Goal: Task Accomplishment & Management: Manage account settings

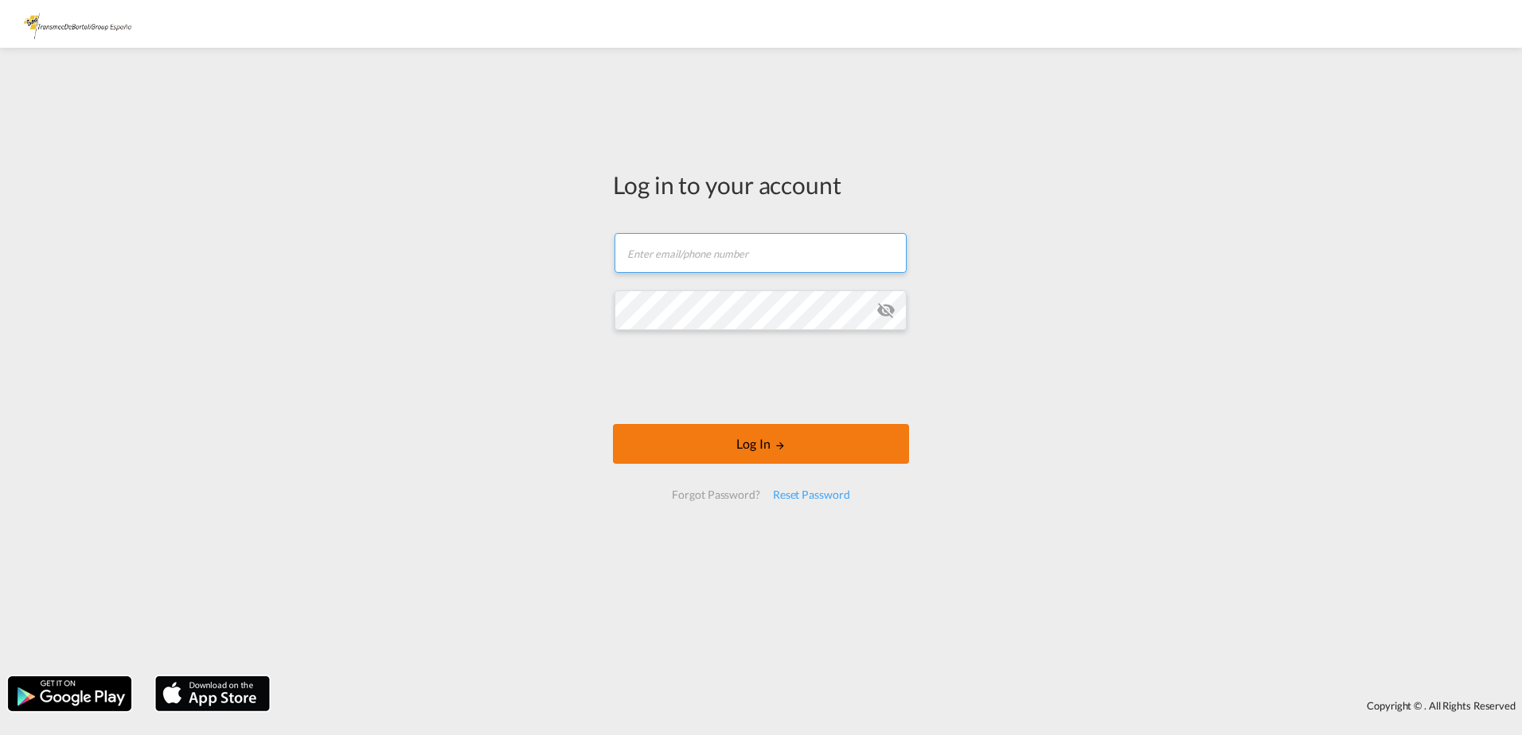
type input "[EMAIL_ADDRESS][DOMAIN_NAME]"
click at [762, 446] on button "Log In" at bounding box center [761, 444] width 296 height 40
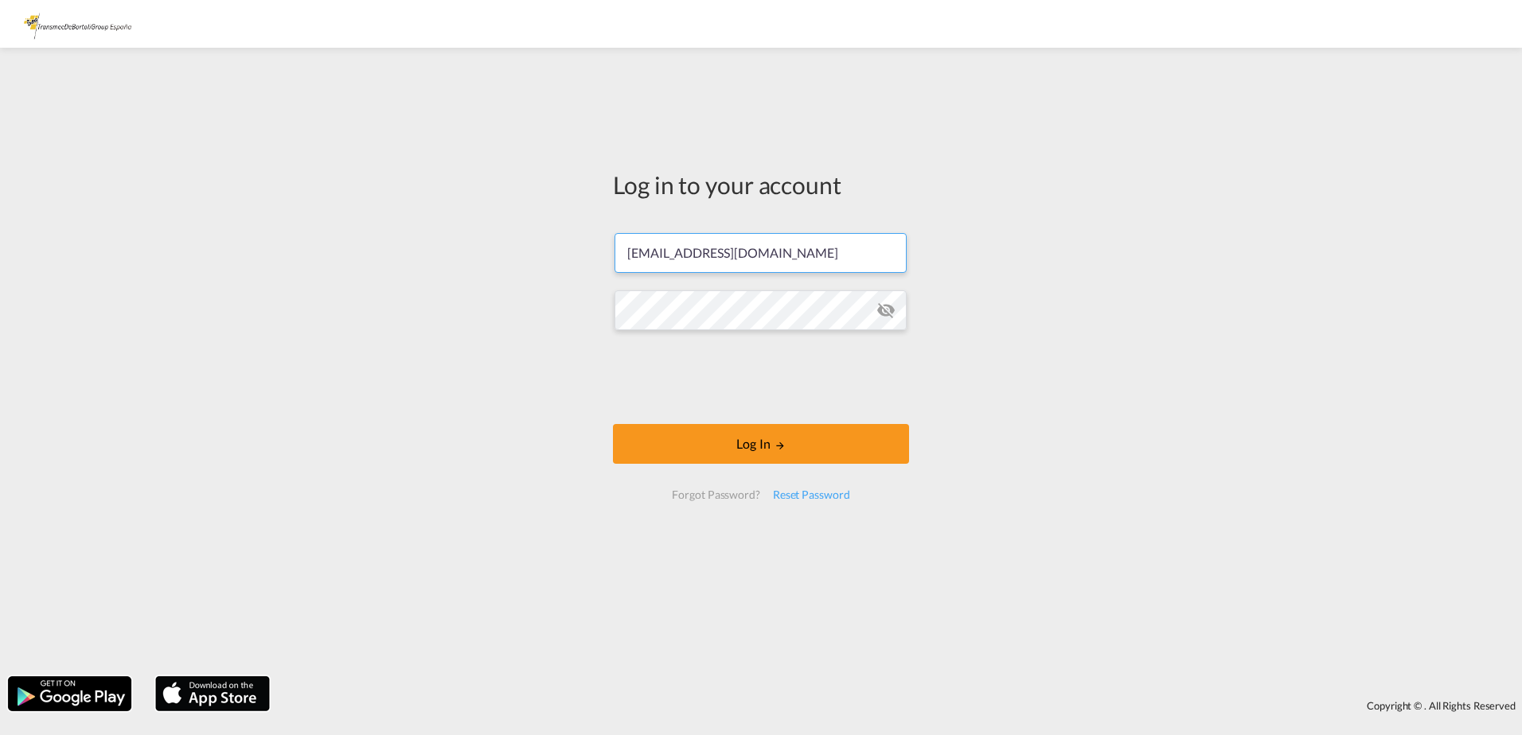
click at [735, 256] on input "[EMAIL_ADDRESS][DOMAIN_NAME]" at bounding box center [761, 253] width 292 height 40
click at [889, 312] on md-icon "icon-eye-off" at bounding box center [885, 310] width 19 height 19
click at [743, 259] on input "[EMAIL_ADDRESS][DOMAIN_NAME]" at bounding box center [761, 253] width 292 height 40
drag, startPoint x: 753, startPoint y: 257, endPoint x: 572, endPoint y: 250, distance: 181.6
click at [572, 250] on div "Log in to your account [EMAIL_ADDRESS][DOMAIN_NAME] Log In Forgot Password? Res…" at bounding box center [761, 362] width 1522 height 613
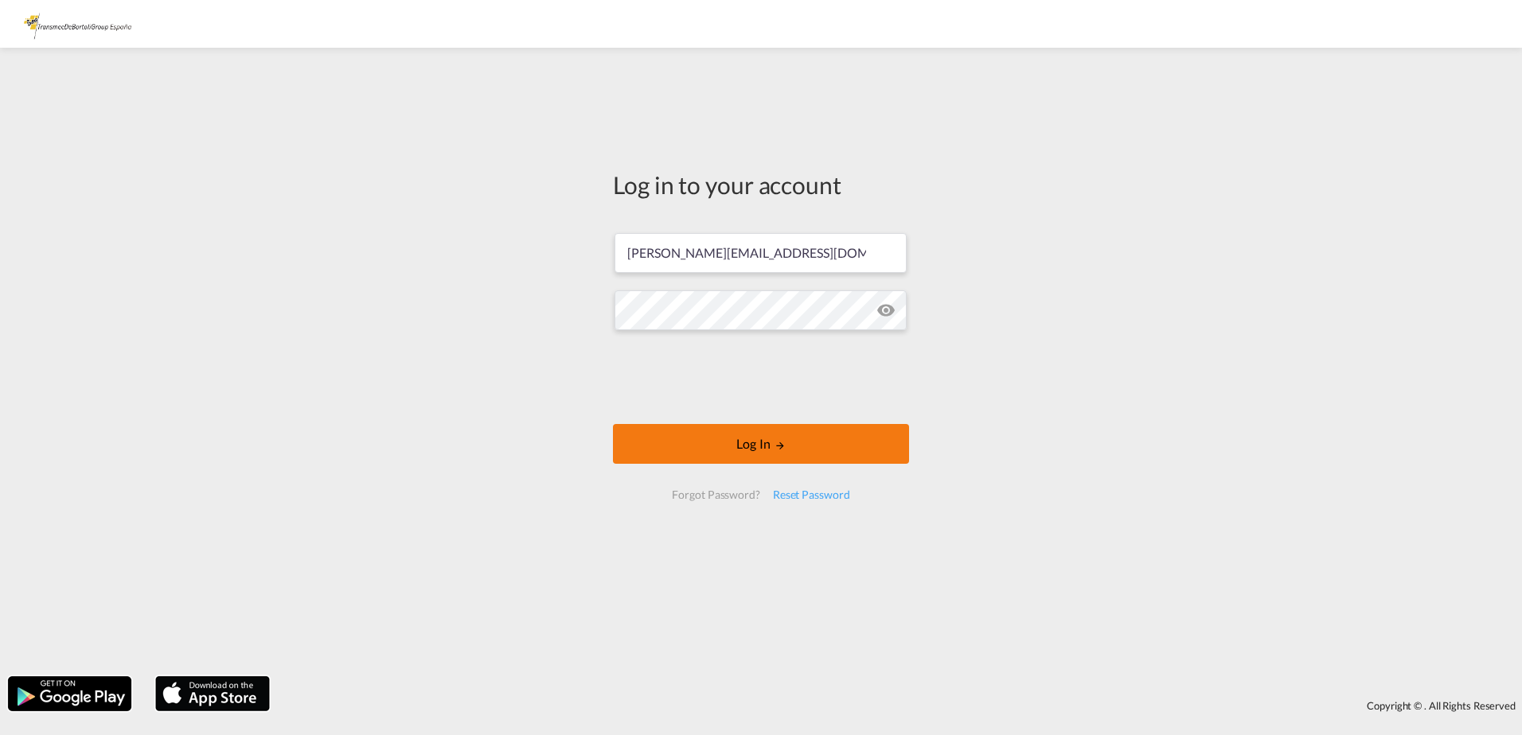
click at [769, 442] on button "Log In" at bounding box center [761, 444] width 296 height 40
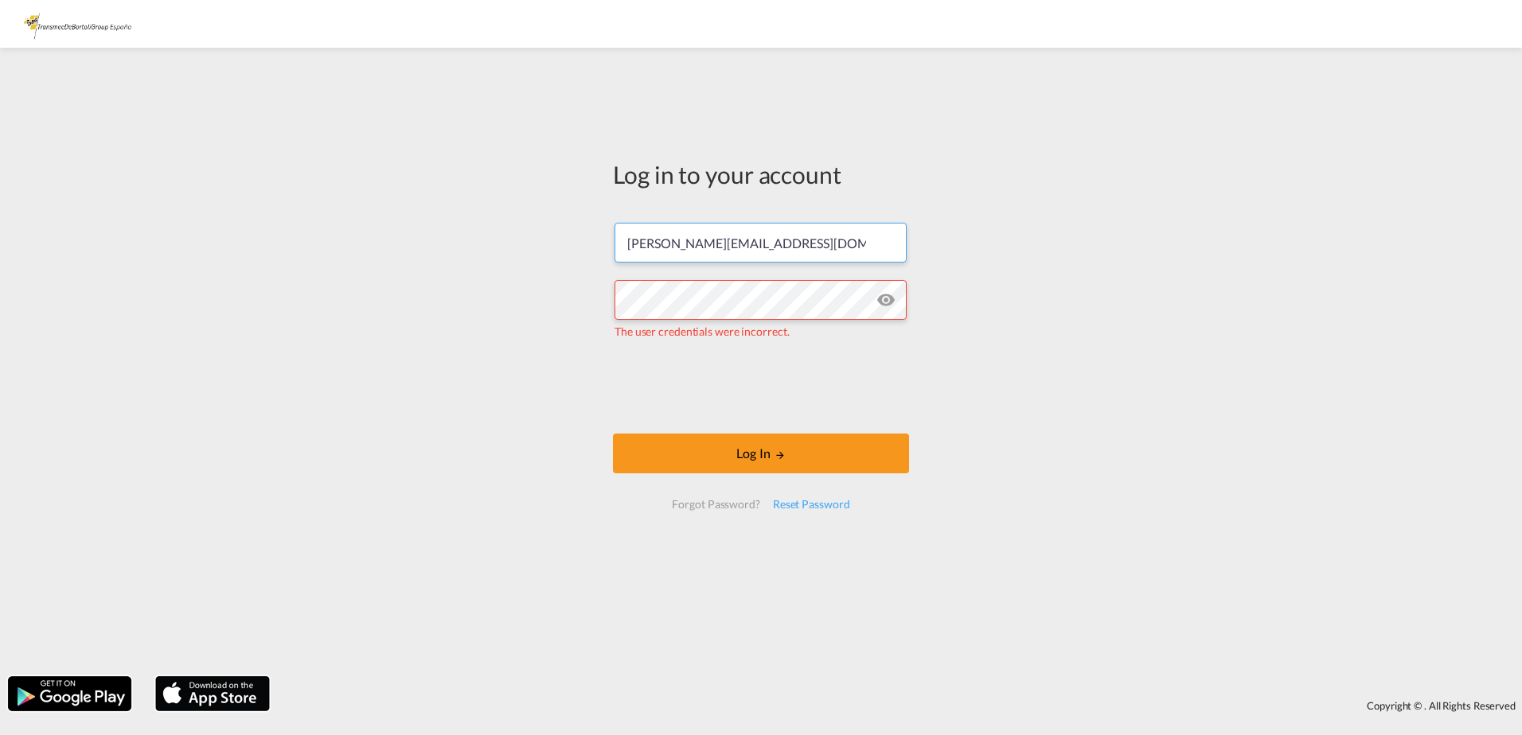
click at [752, 244] on input "[PERSON_NAME][EMAIL_ADDRESS][DOMAIN_NAME]" at bounding box center [761, 243] width 292 height 40
drag, startPoint x: 758, startPoint y: 248, endPoint x: 574, endPoint y: 242, distance: 184.0
click at [574, 242] on div "Log in to your account [PERSON_NAME][EMAIL_ADDRESS][DOMAIN_NAME] The user crede…" at bounding box center [761, 362] width 1522 height 613
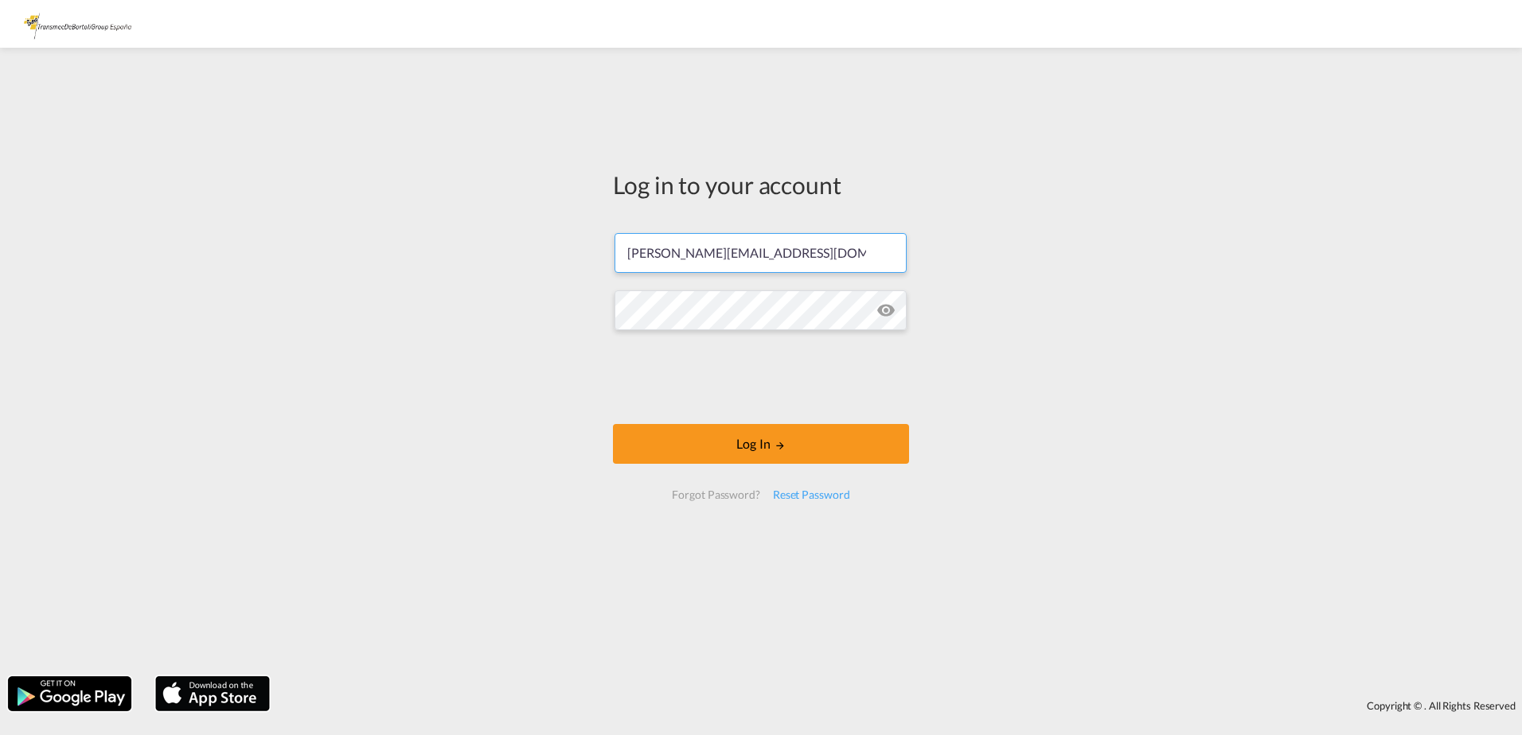
type input "[PERSON_NAME][EMAIL_ADDRESS][DOMAIN_NAME]"
click at [749, 447] on button "Log In" at bounding box center [761, 444] width 296 height 40
